Goal: Information Seeking & Learning: Learn about a topic

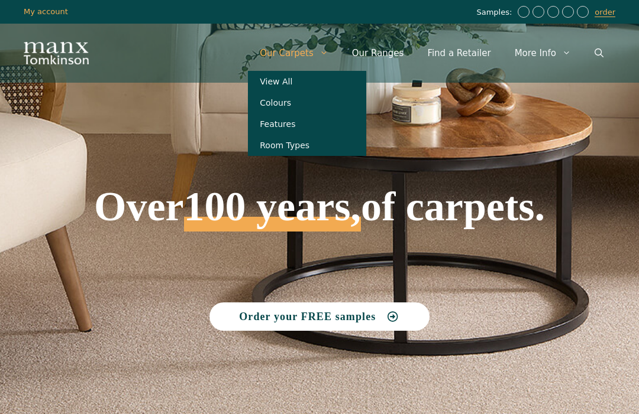
click at [290, 83] on link "View All" at bounding box center [307, 81] width 118 height 21
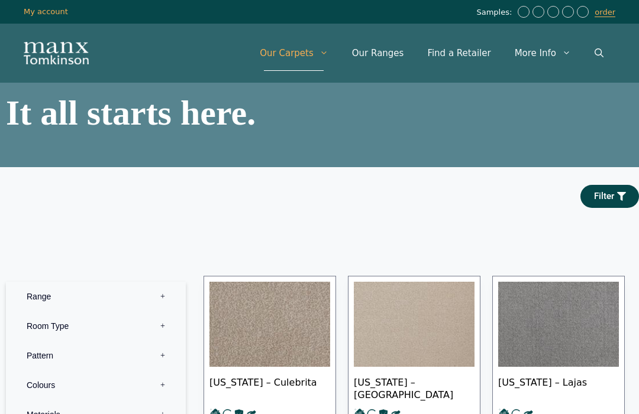
click at [388, 50] on link "Our Ranges" at bounding box center [378, 52] width 76 height 35
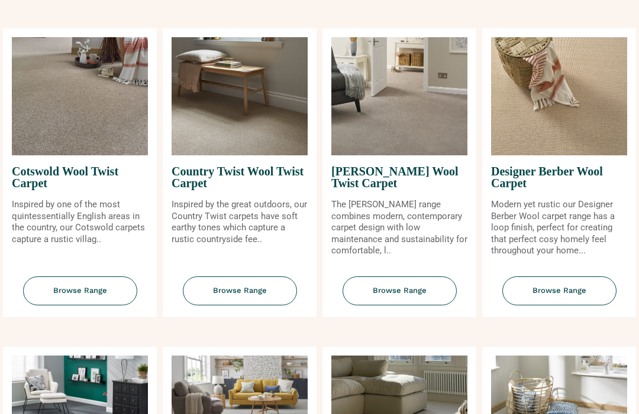
scroll to position [478, 0]
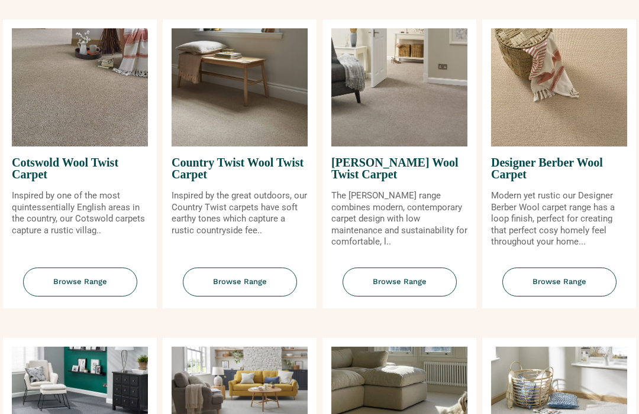
click at [396, 294] on span "Browse Range" at bounding box center [399, 282] width 114 height 29
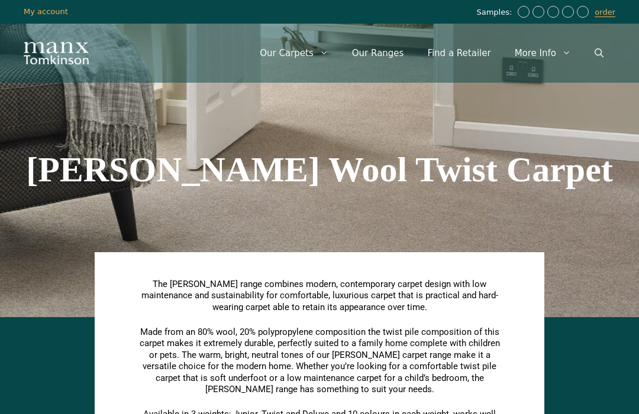
click at [383, 43] on link "Our Ranges" at bounding box center [378, 52] width 76 height 35
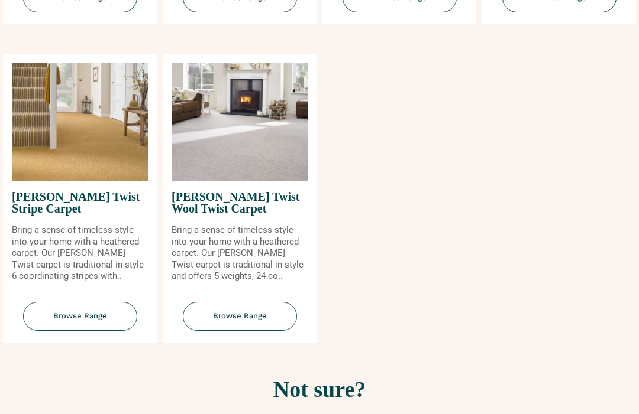
scroll to position [1401, 0]
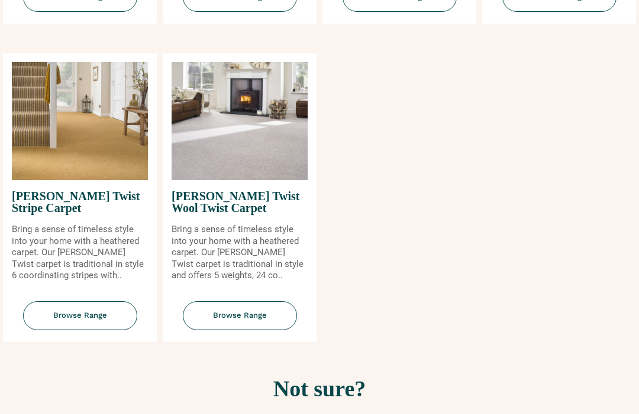
click at [218, 320] on span "Browse Range" at bounding box center [240, 316] width 114 height 29
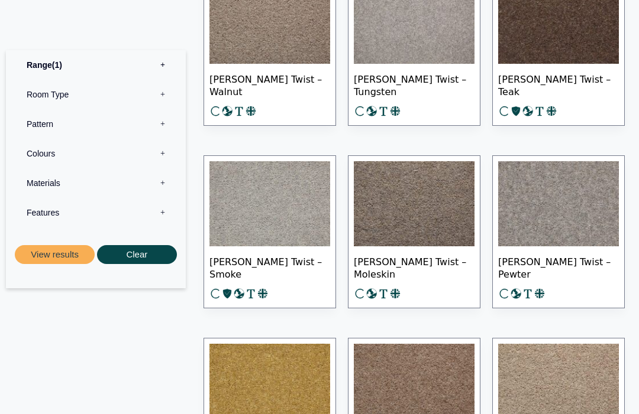
scroll to position [882, 0]
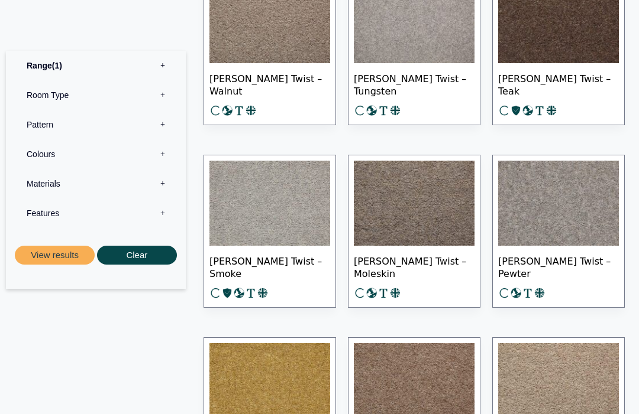
click at [259, 197] on img at bounding box center [269, 203] width 121 height 85
